Goal: Task Accomplishment & Management: Manage account settings

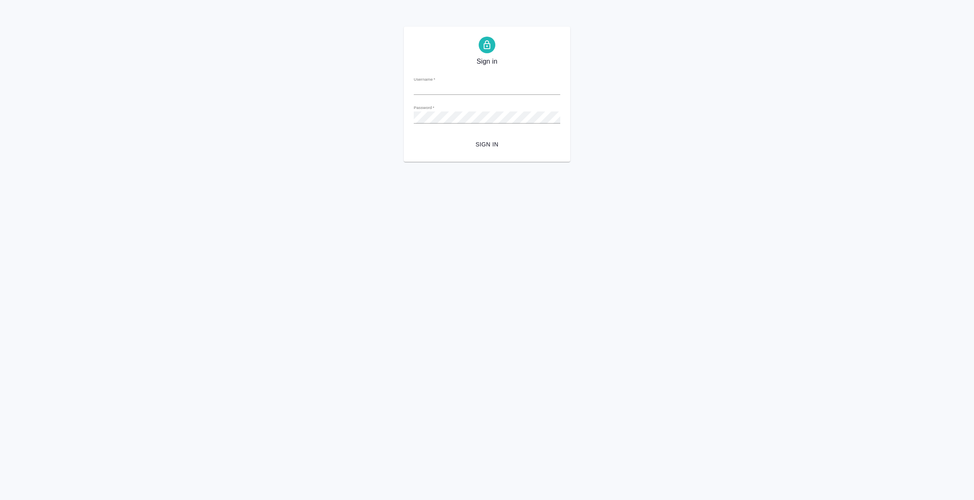
type input "i.semenets@awatera.com"
click at [495, 143] on span "Sign in" at bounding box center [487, 144] width 133 height 10
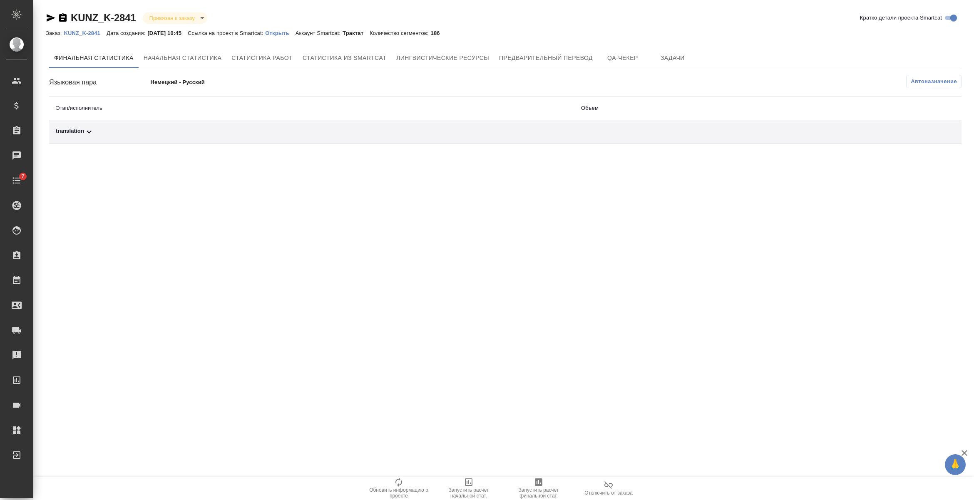
click at [931, 84] on span "Автоназначение" at bounding box center [934, 81] width 46 height 8
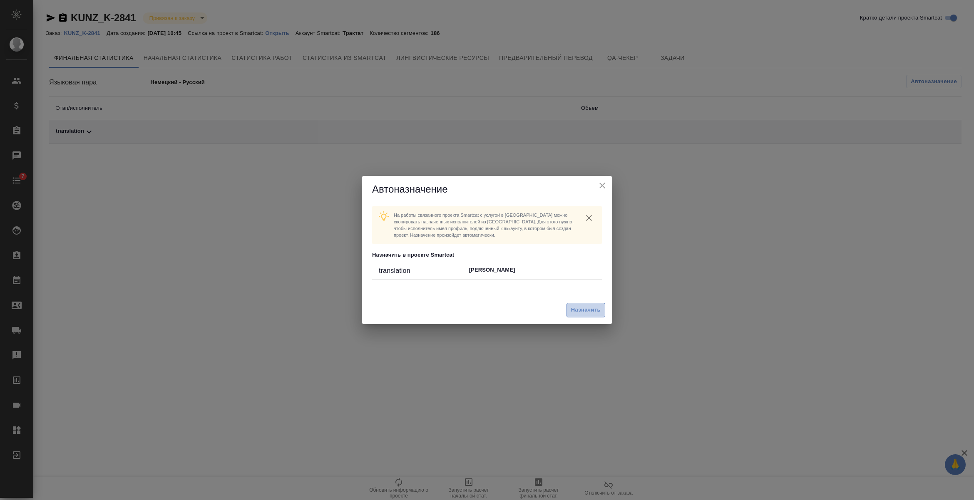
click at [576, 309] on span "Назначить" at bounding box center [586, 311] width 30 height 10
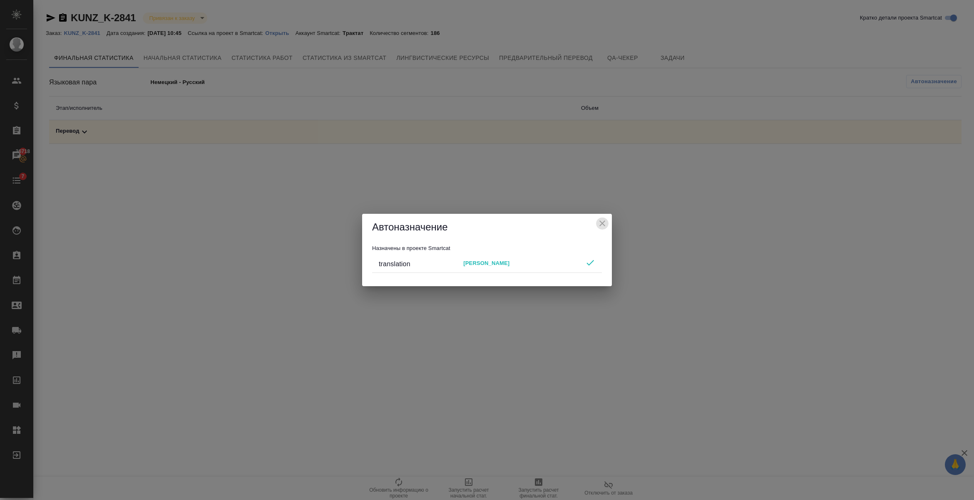
click at [606, 222] on icon "close" at bounding box center [602, 224] width 10 height 10
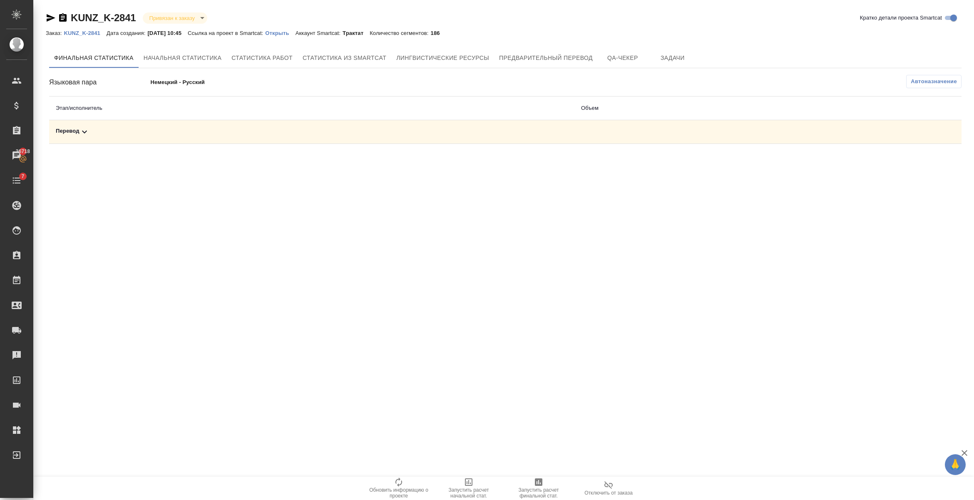
click at [80, 130] on icon at bounding box center [85, 132] width 10 height 10
click at [82, 132] on icon at bounding box center [85, 132] width 10 height 10
click at [96, 32] on p "KUNZ_K-2841" at bounding box center [85, 33] width 43 height 6
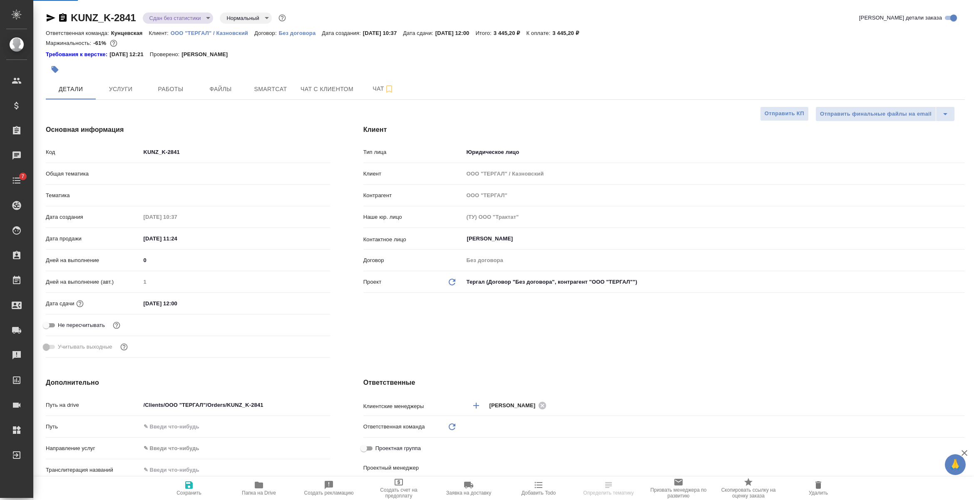
select select "RU"
type input "Сергеева Анастасия"
type input "Технический"
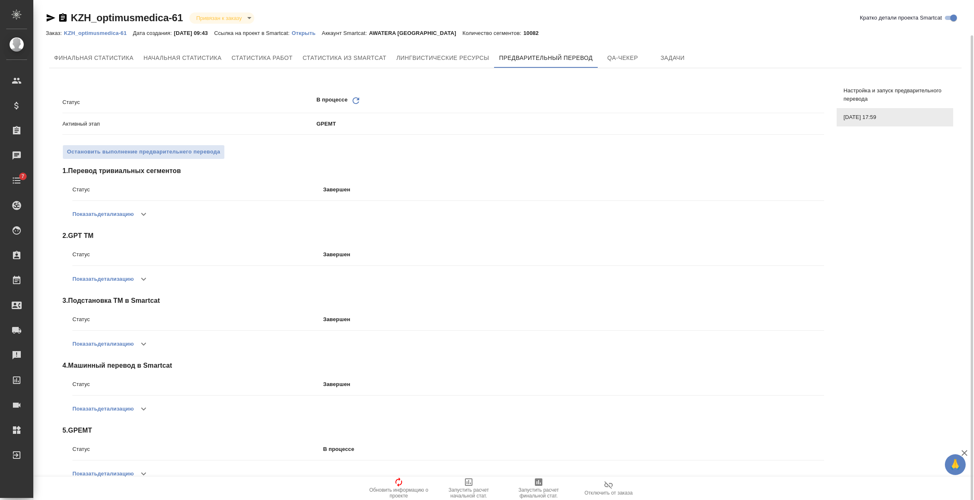
scroll to position [18, 0]
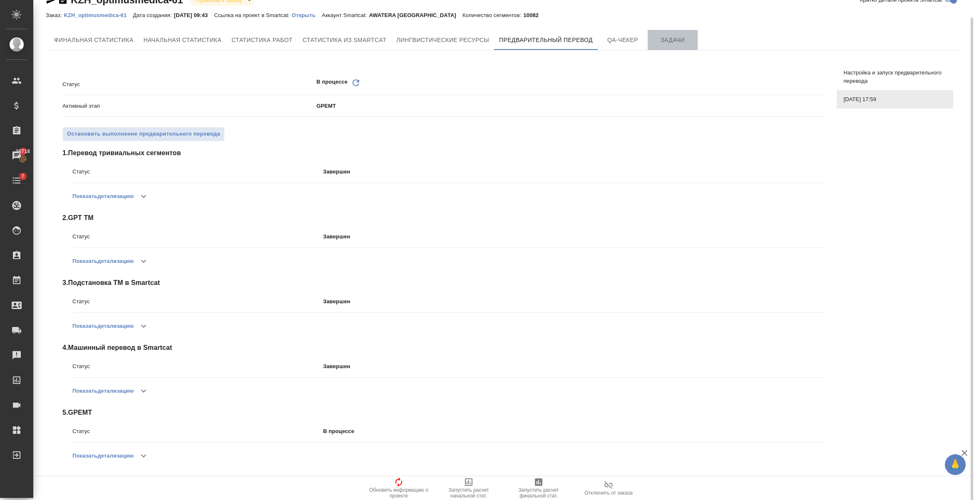
click at [671, 44] on span "Задачи" at bounding box center [673, 40] width 40 height 10
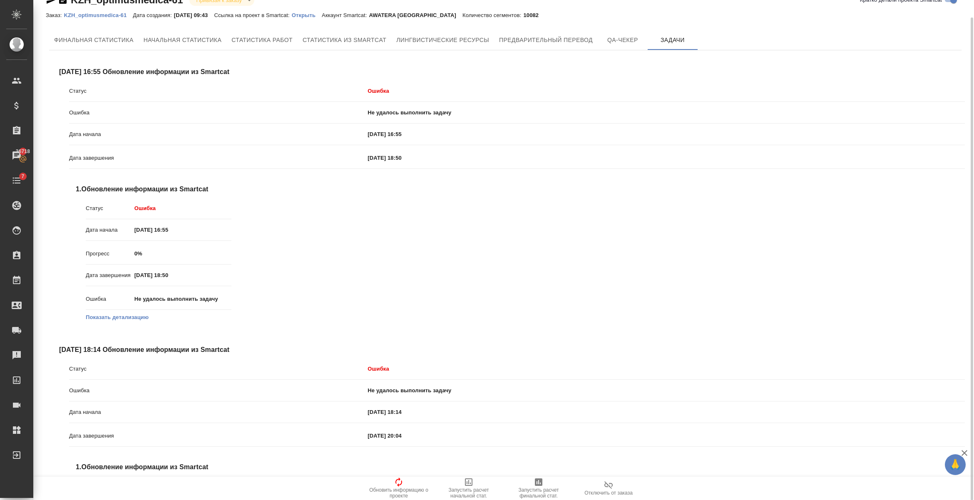
click at [142, 317] on button "Показать детализацию" at bounding box center [117, 318] width 63 height 8
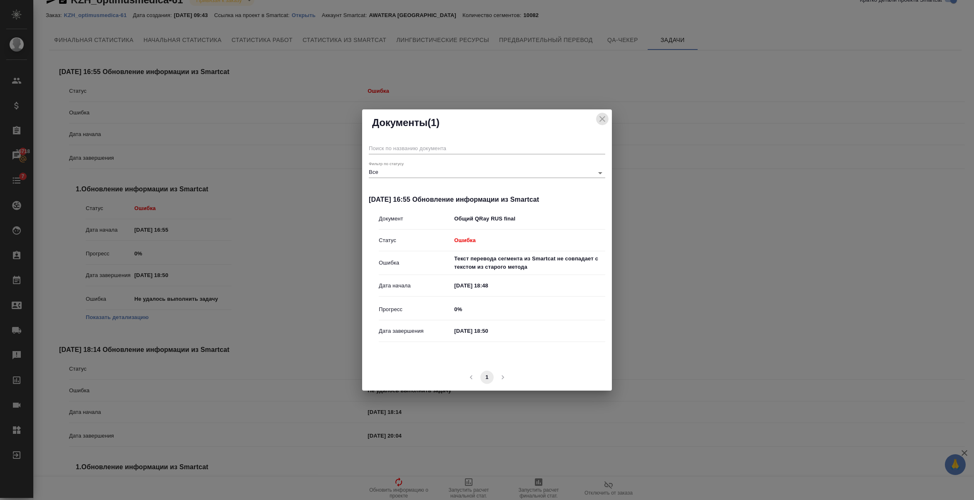
click at [604, 119] on icon "close" at bounding box center [602, 119] width 10 height 10
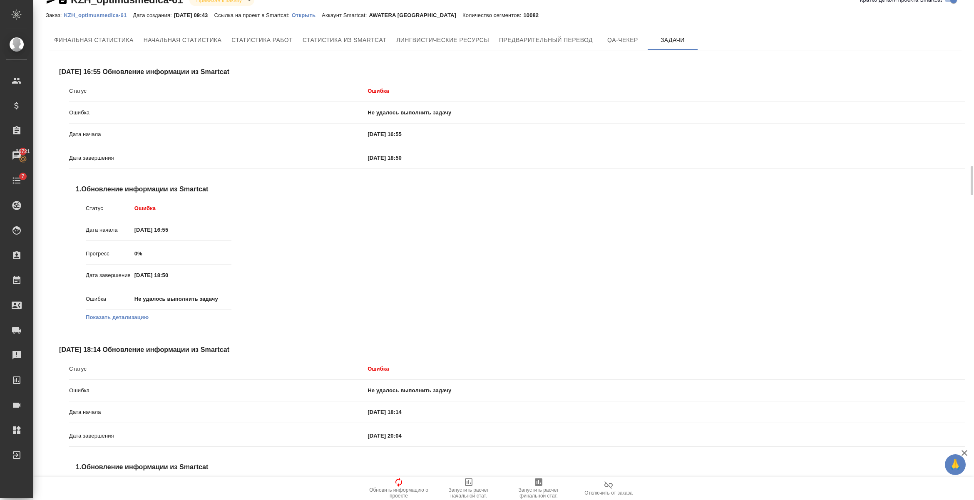
scroll to position [174, 0]
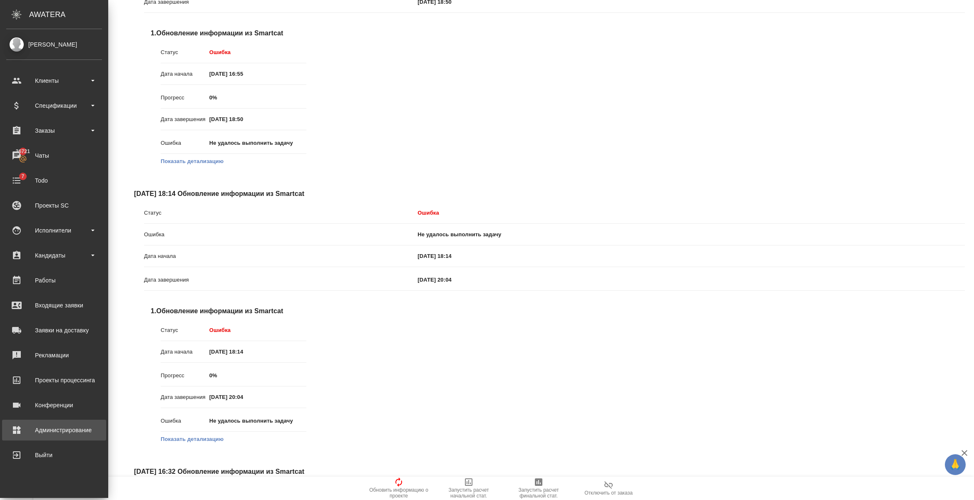
click at [16, 425] on div "Администрирование" at bounding box center [54, 430] width 96 height 12
